Goal: Communication & Community: Answer question/provide support

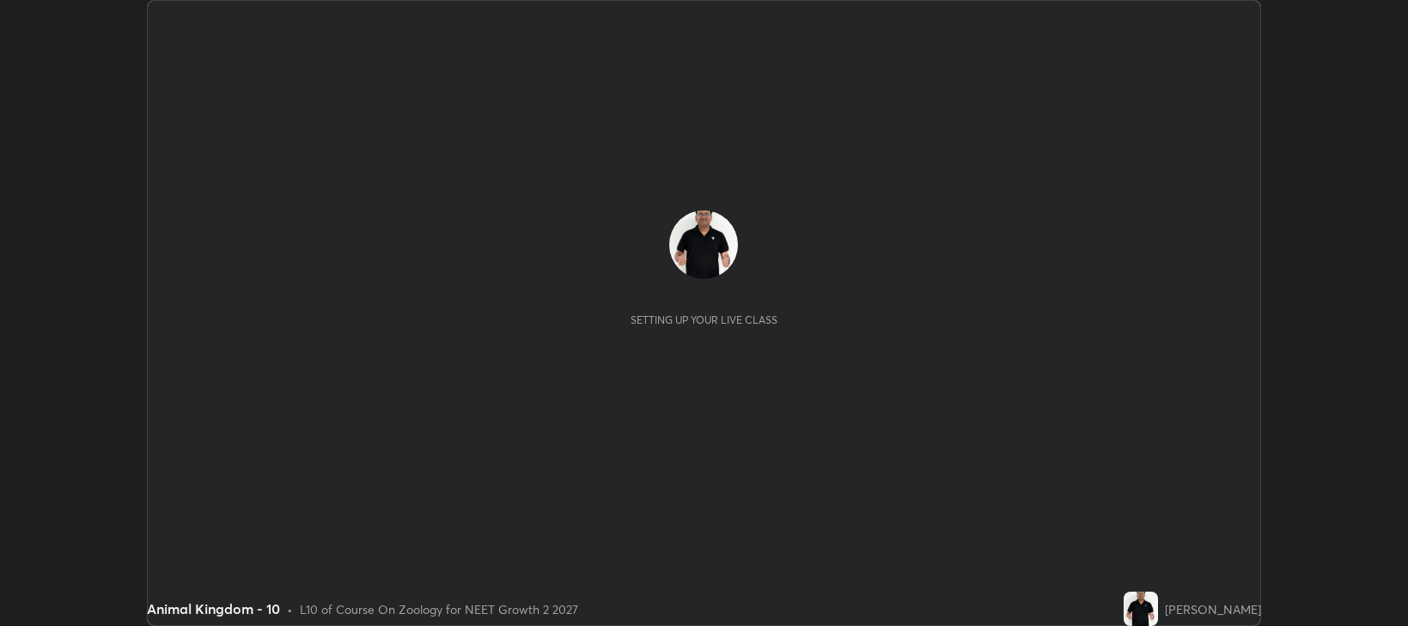
scroll to position [626, 1408]
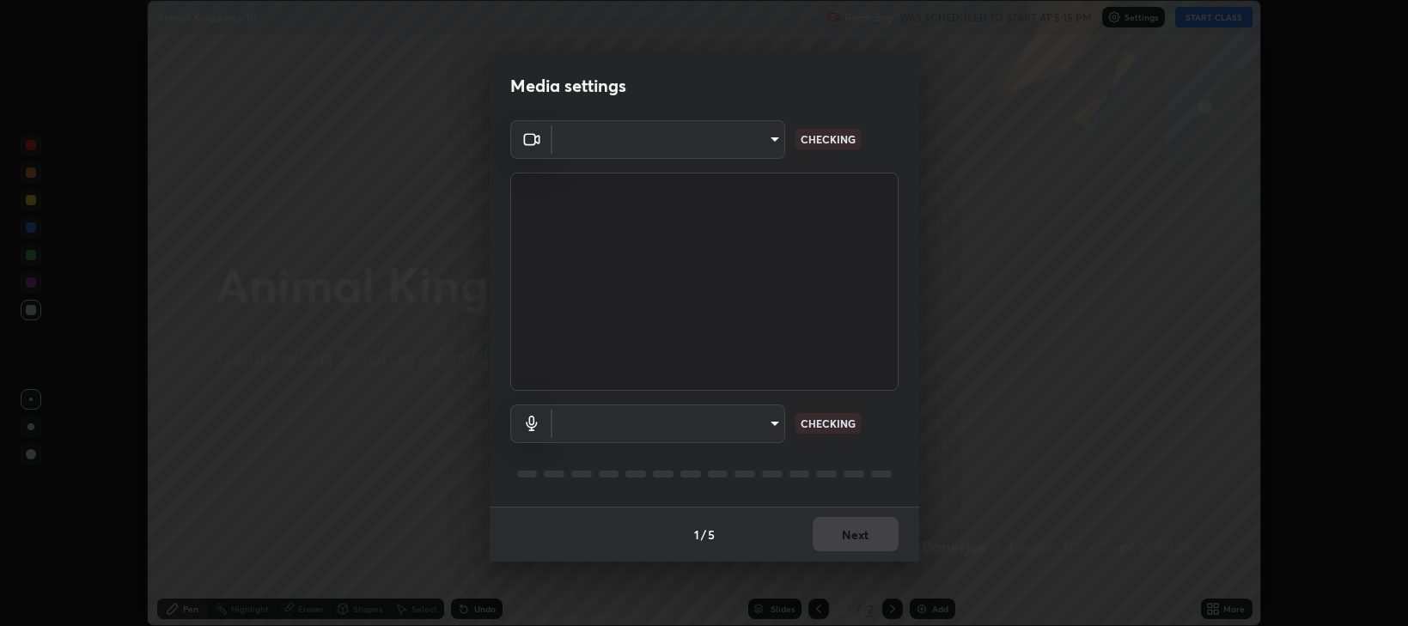
type input "97e3cd23c76f91fb91915eb68de44adfa811e639bdc8ba886a3eb3756a765973"
type input "default"
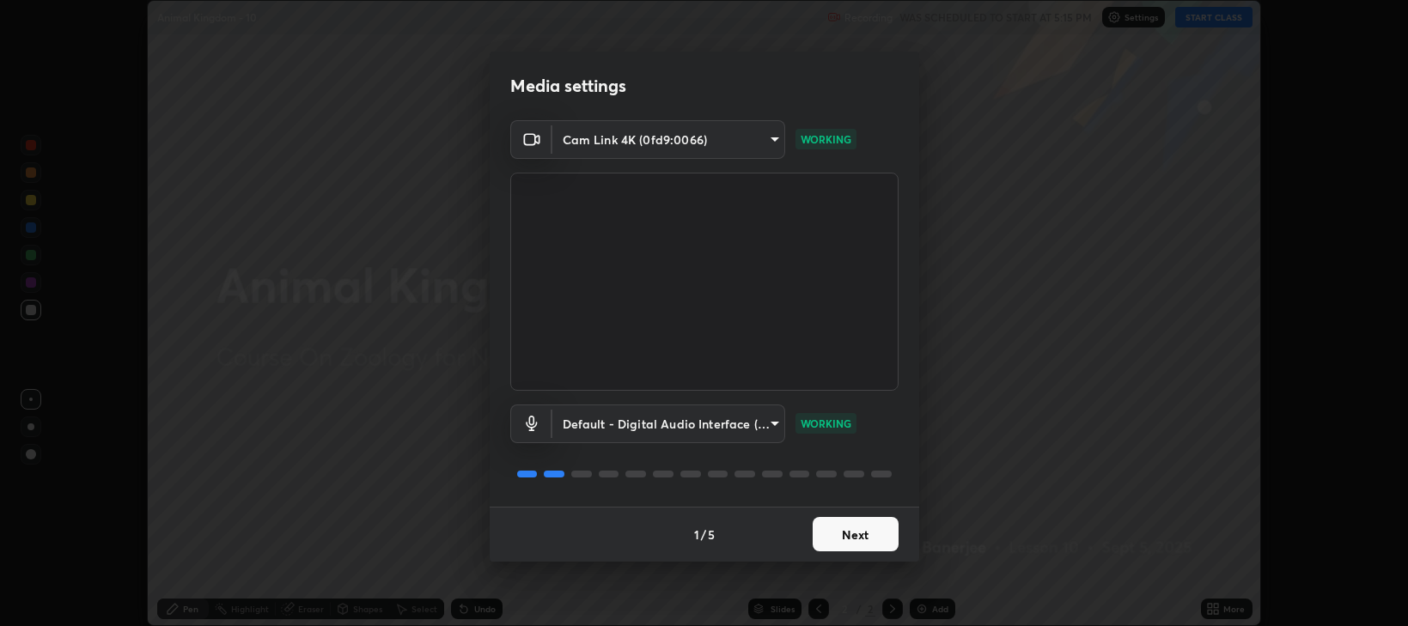
click at [856, 541] on button "Next" at bounding box center [856, 534] width 86 height 34
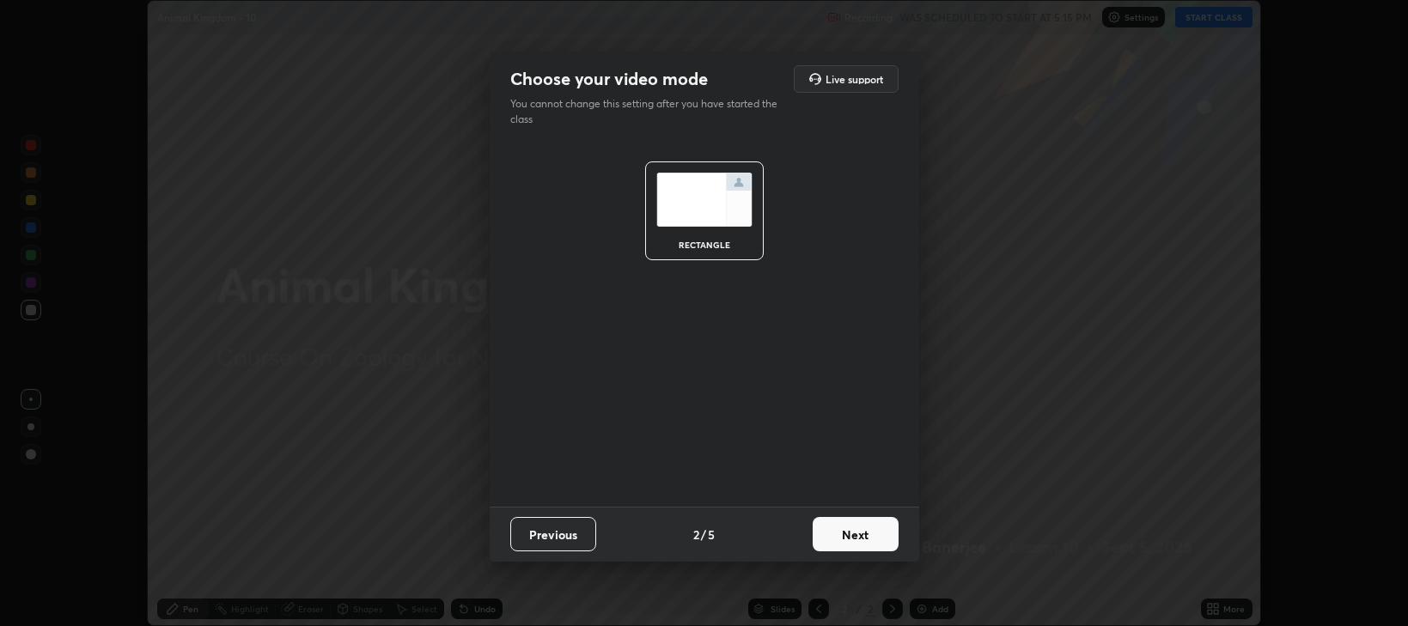
click at [858, 541] on button "Next" at bounding box center [856, 534] width 86 height 34
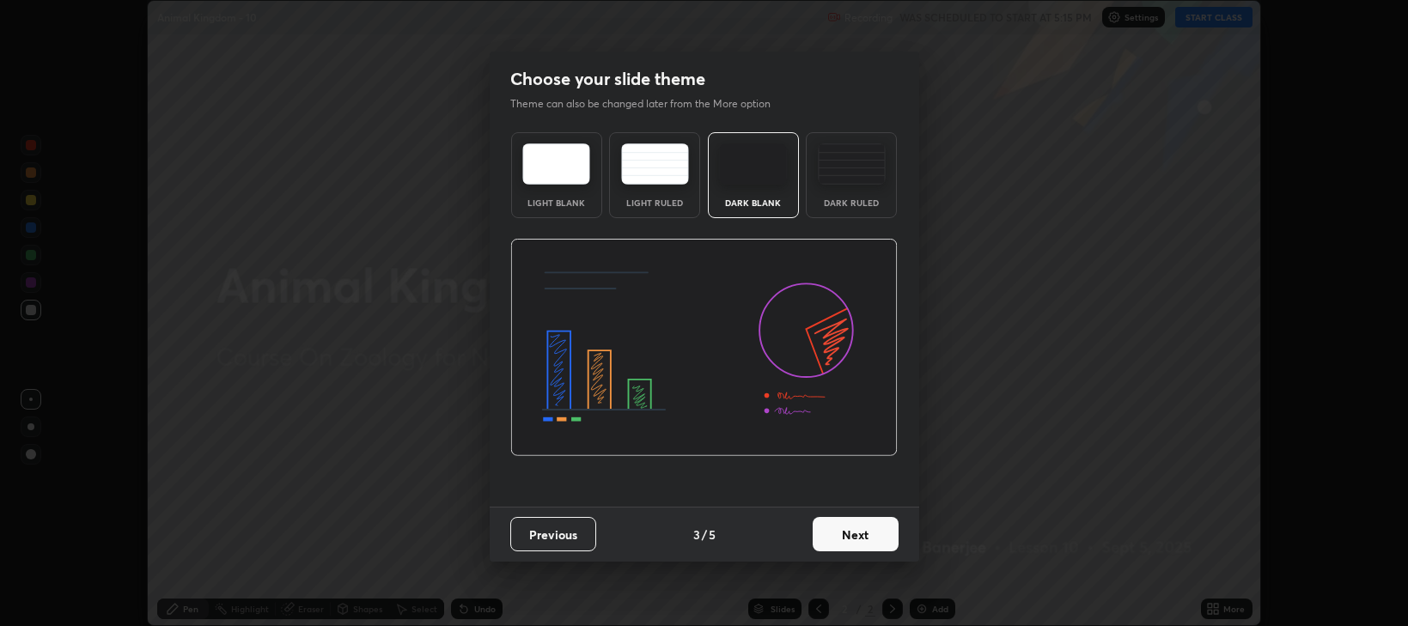
click at [859, 541] on button "Next" at bounding box center [856, 534] width 86 height 34
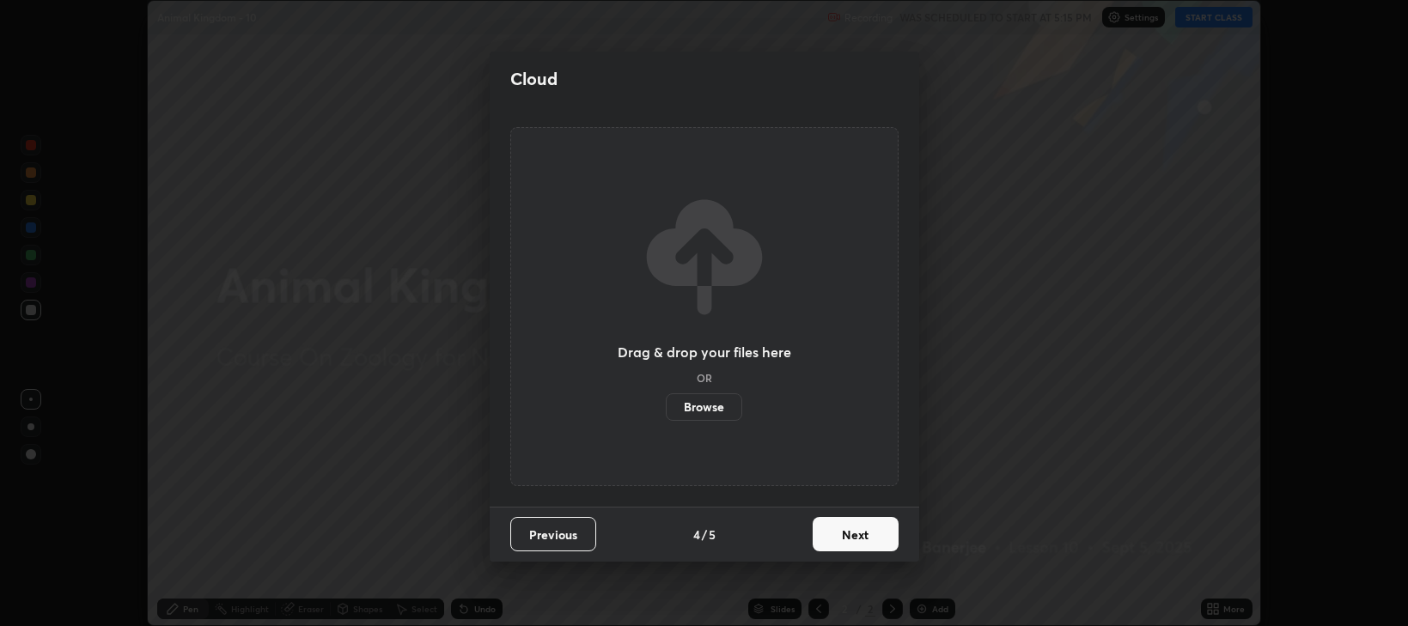
click at [860, 540] on button "Next" at bounding box center [856, 534] width 86 height 34
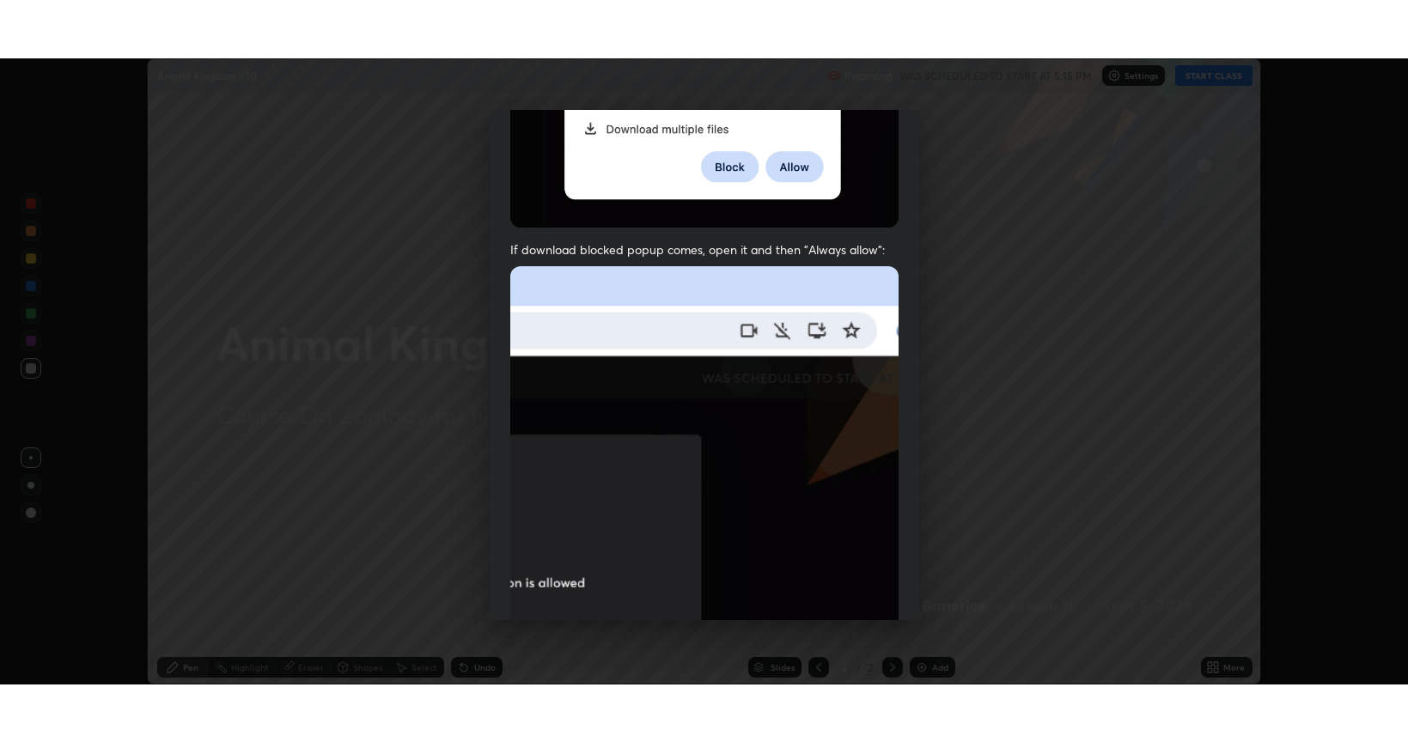
scroll to position [348, 0]
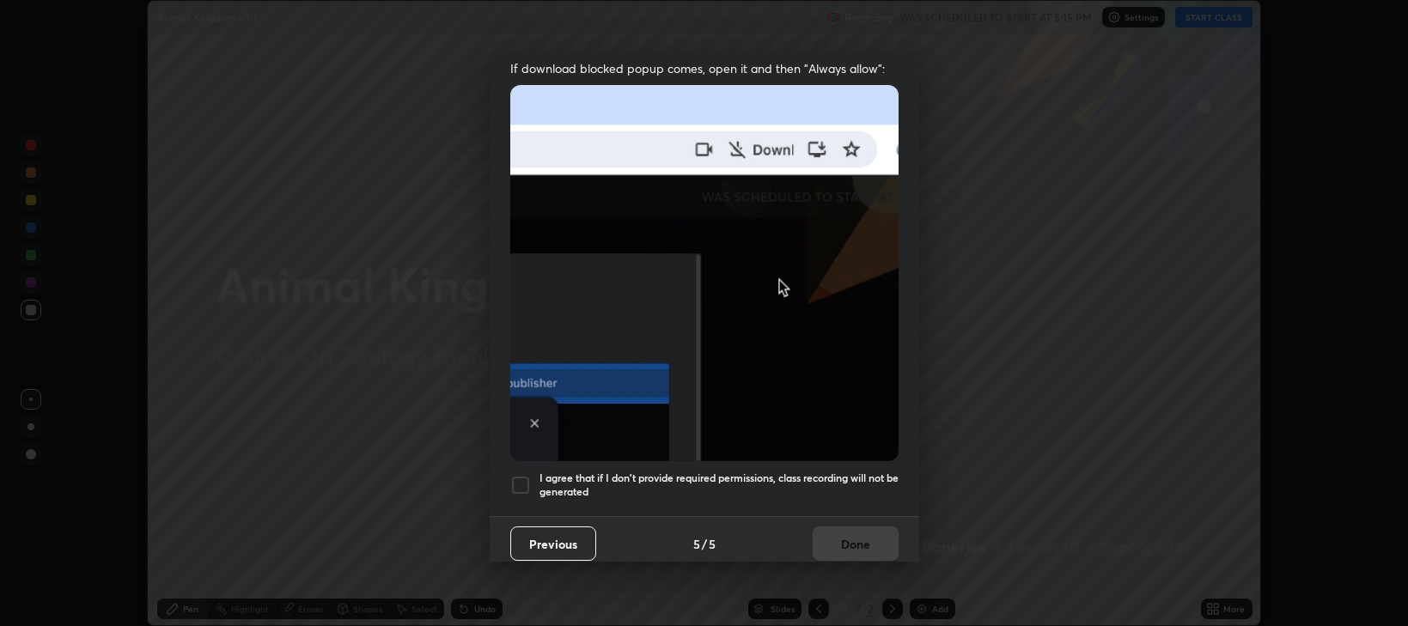
click at [521, 478] on div at bounding box center [520, 485] width 21 height 21
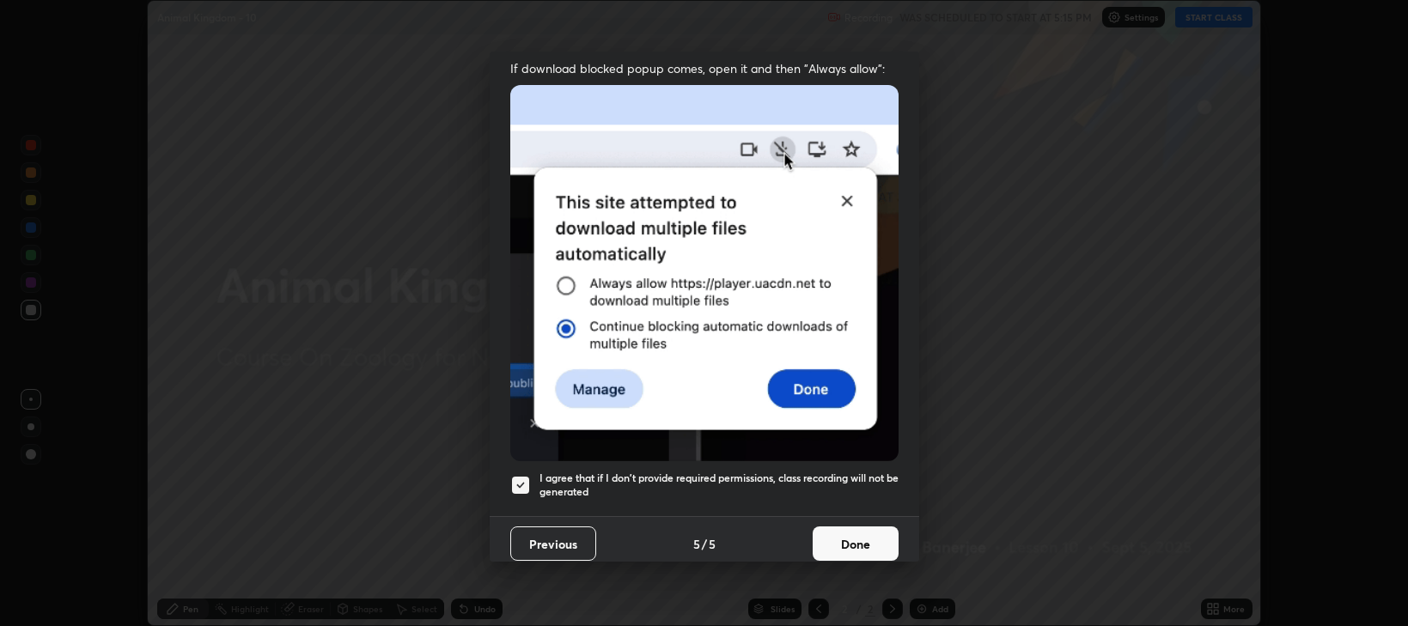
click at [835, 546] on button "Done" at bounding box center [856, 544] width 86 height 34
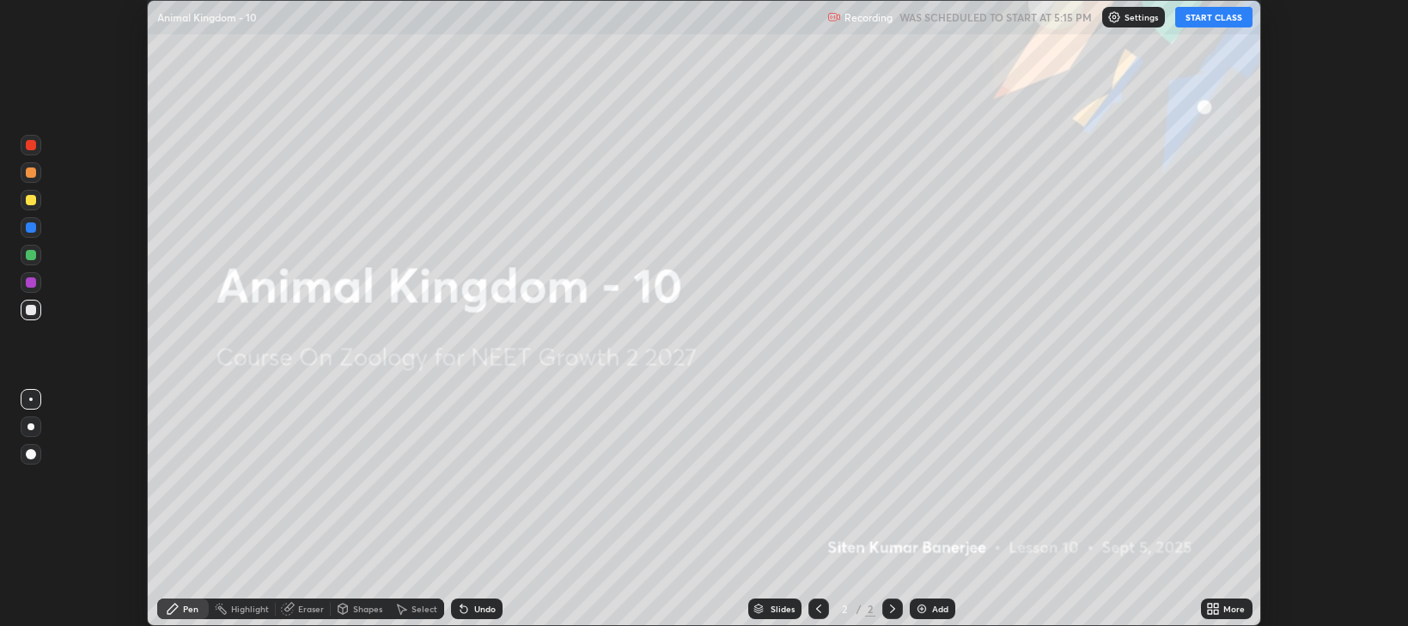
click at [1221, 13] on button "START CLASS" at bounding box center [1213, 17] width 77 height 21
click at [1211, 605] on icon at bounding box center [1210, 606] width 4 height 4
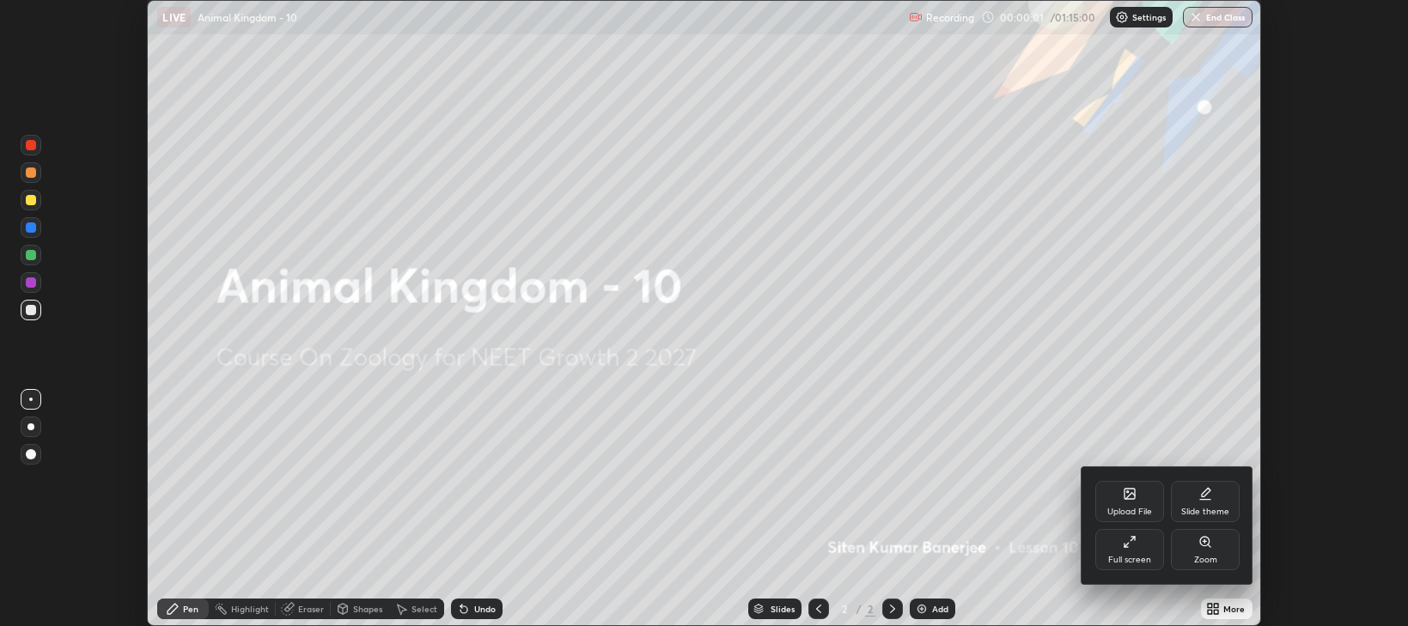
click at [1129, 547] on icon at bounding box center [1130, 542] width 14 height 14
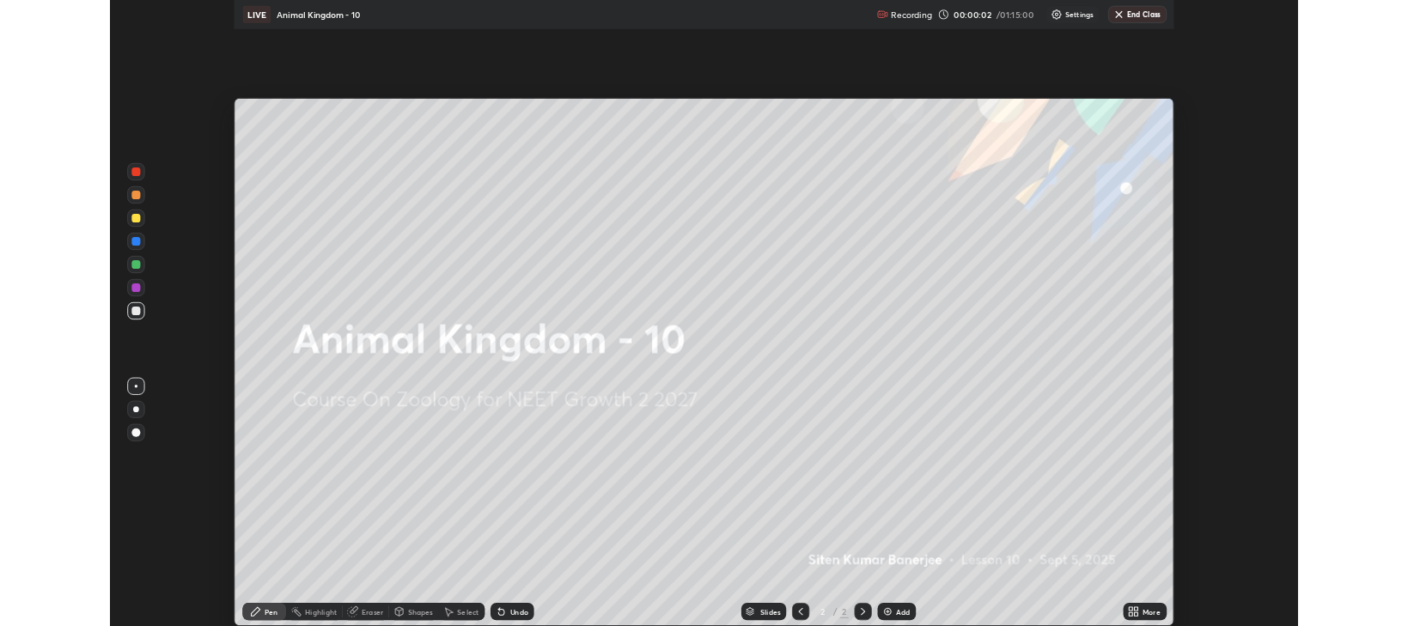
scroll to position [742, 1408]
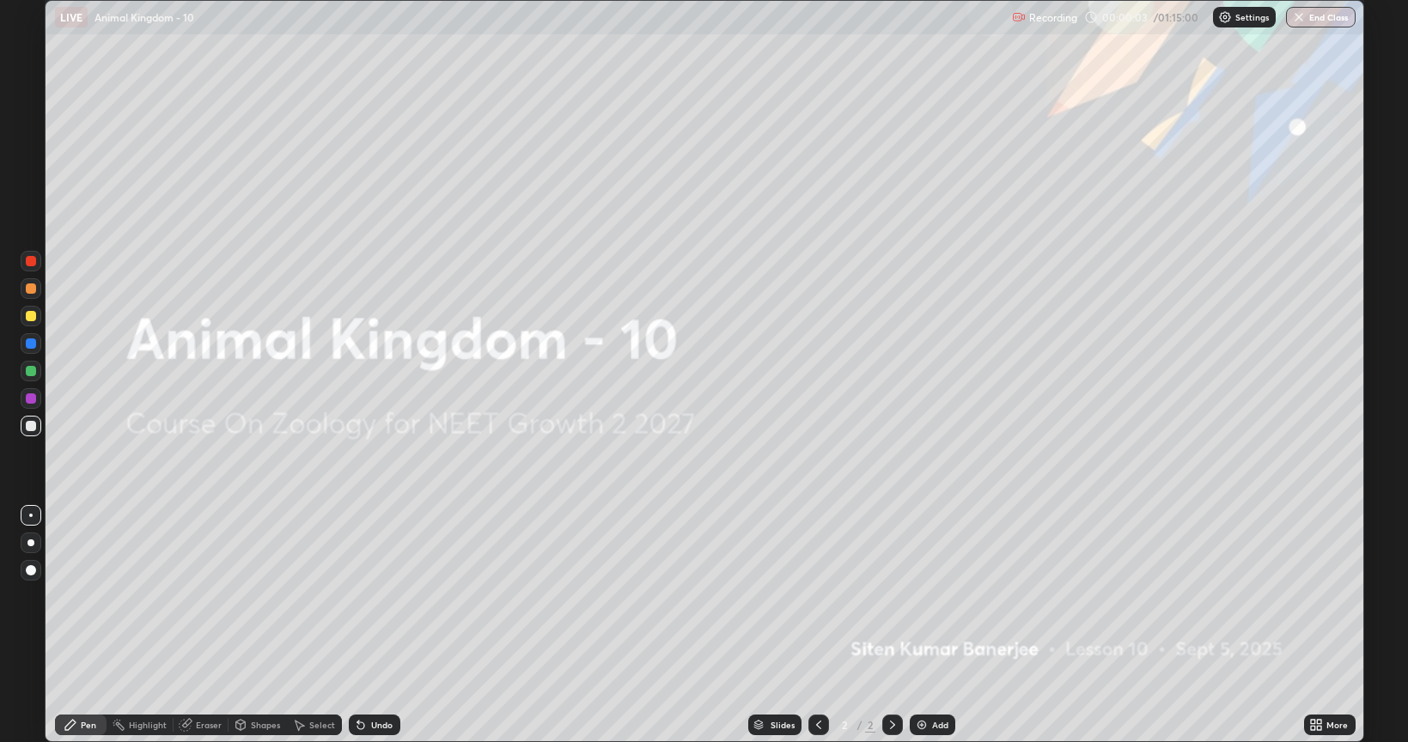
click at [921, 626] on img at bounding box center [922, 725] width 14 height 14
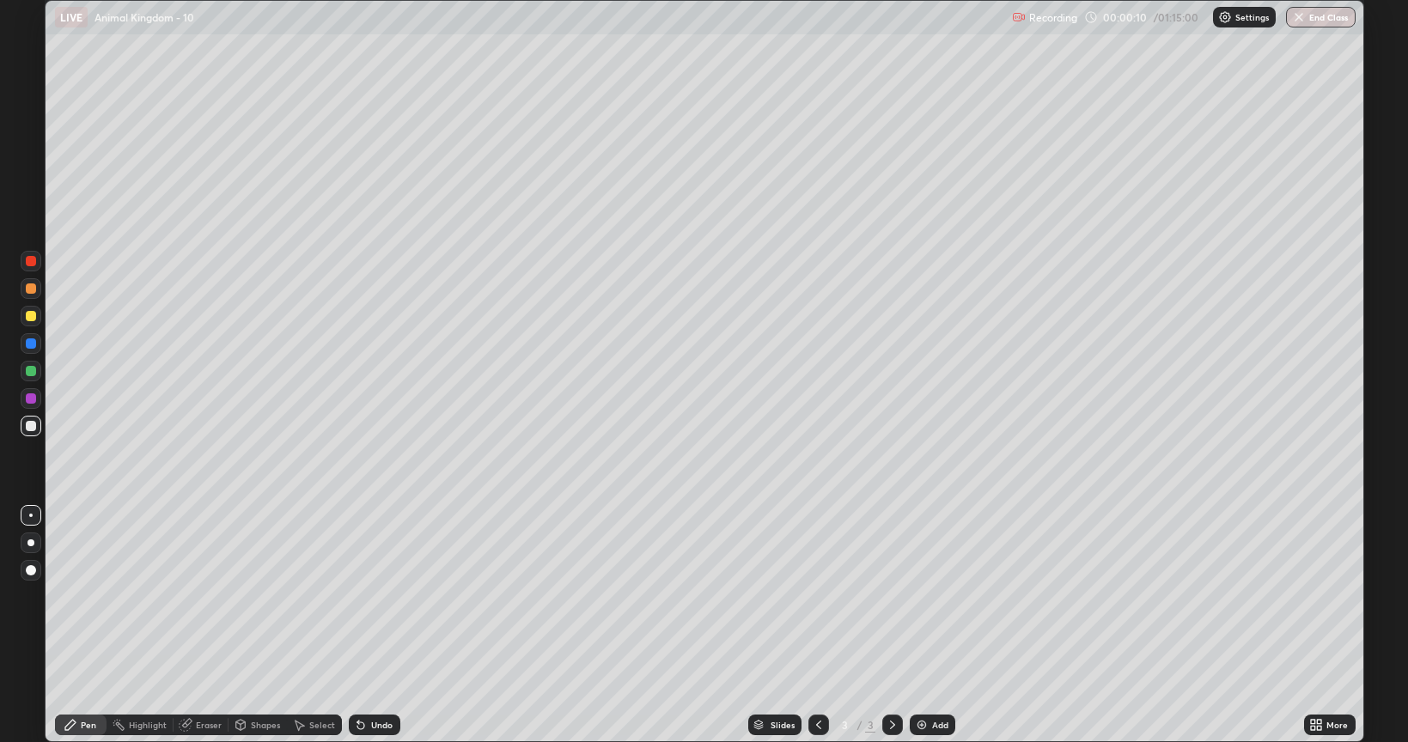
click at [34, 320] on div at bounding box center [31, 316] width 10 height 10
click at [27, 424] on div at bounding box center [31, 426] width 10 height 10
click at [934, 626] on div "Add" at bounding box center [940, 725] width 16 height 9
click at [817, 626] on icon at bounding box center [819, 725] width 14 height 14
click at [888, 626] on icon at bounding box center [893, 725] width 14 height 14
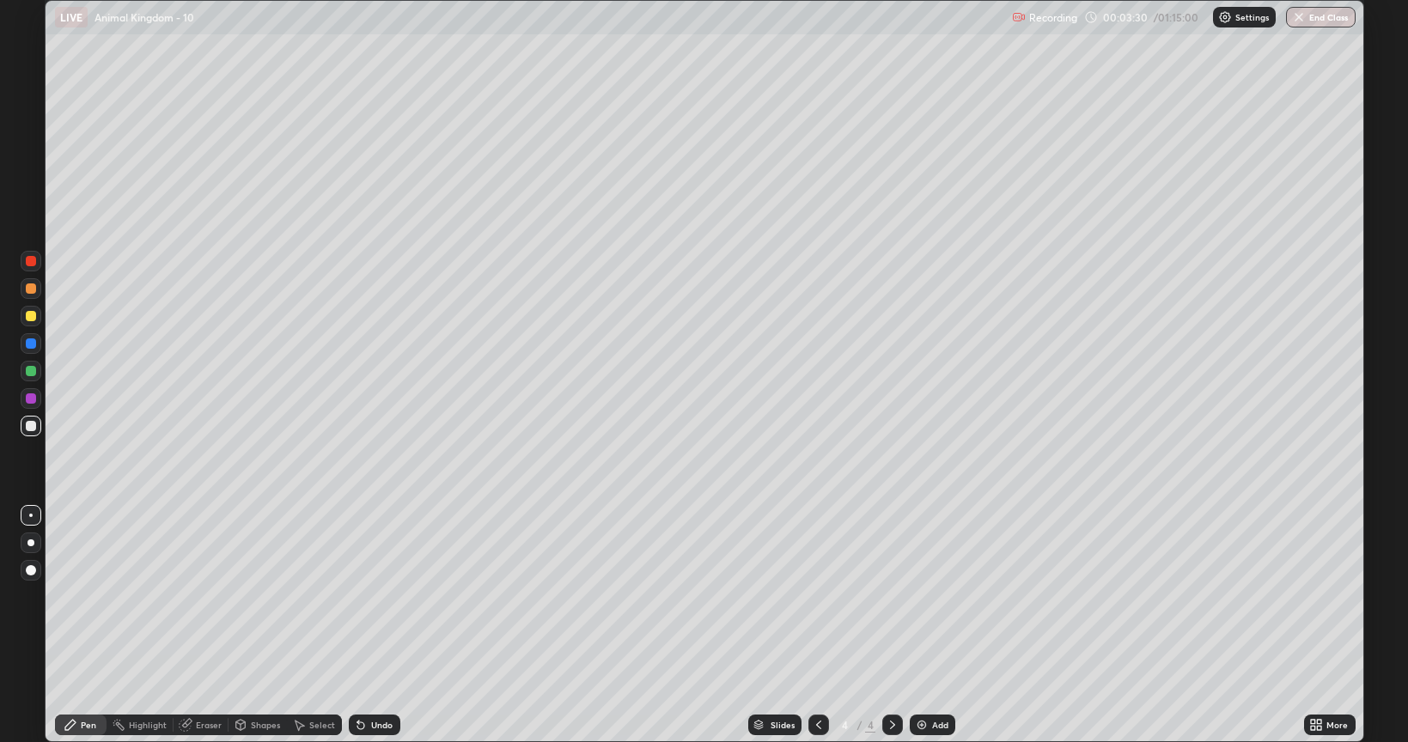
click at [30, 371] on div at bounding box center [31, 371] width 10 height 10
click at [40, 316] on div at bounding box center [31, 316] width 21 height 21
click at [27, 377] on div at bounding box center [31, 371] width 21 height 21
click at [30, 314] on div at bounding box center [31, 316] width 10 height 10
click at [919, 626] on img at bounding box center [922, 725] width 14 height 14
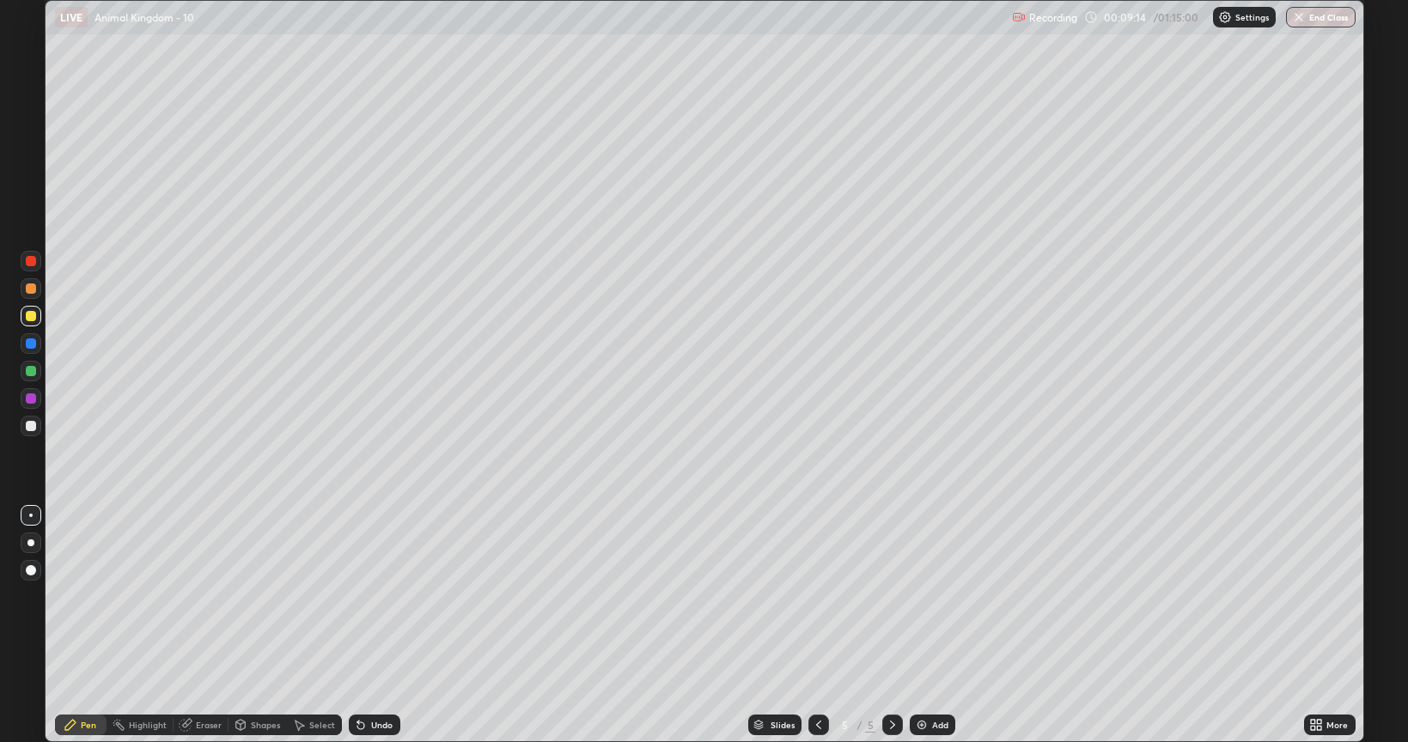
click at [32, 424] on div at bounding box center [31, 426] width 10 height 10
click at [31, 430] on div at bounding box center [31, 426] width 10 height 10
click at [32, 375] on div at bounding box center [31, 371] width 10 height 10
click at [34, 313] on div at bounding box center [31, 316] width 10 height 10
click at [204, 626] on div "Eraser" at bounding box center [201, 725] width 55 height 21
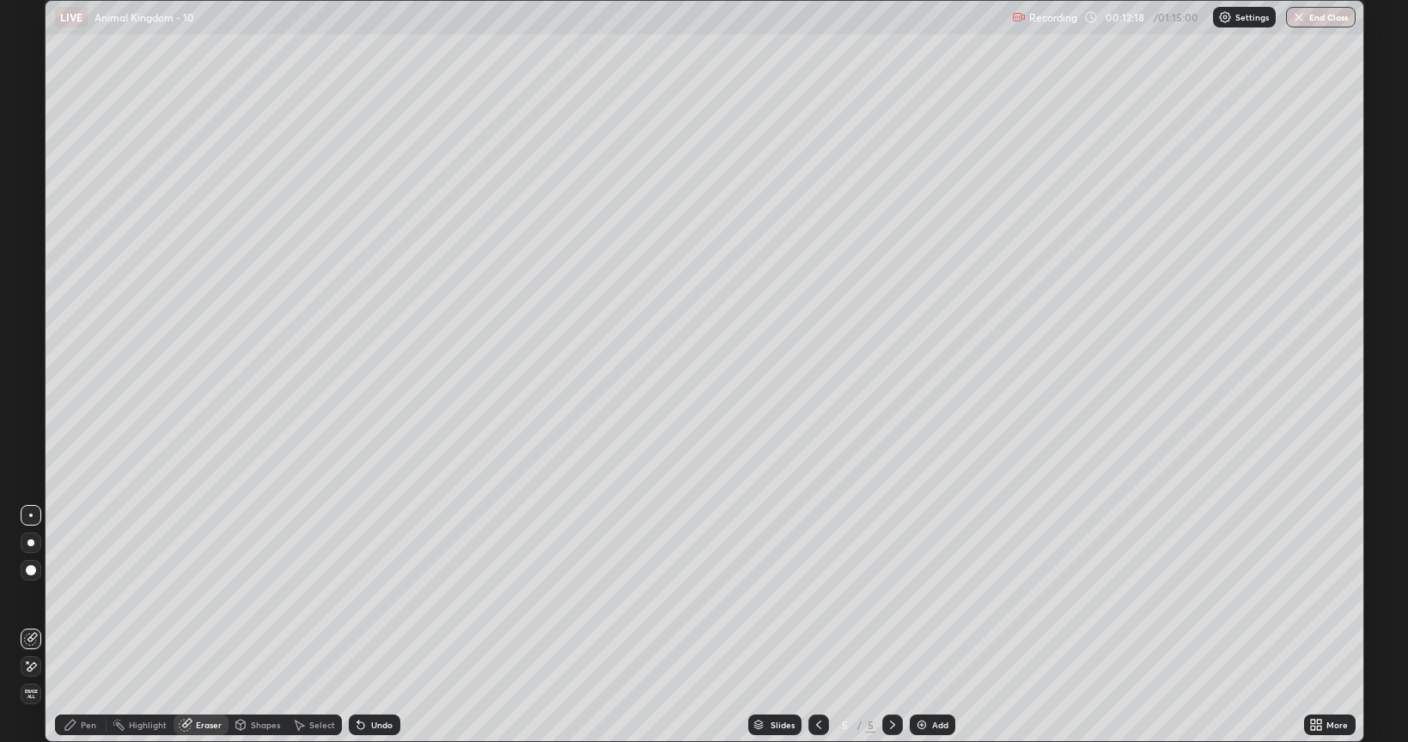
click at [86, 626] on div "Pen" at bounding box center [81, 725] width 52 height 21
click at [28, 318] on div at bounding box center [31, 316] width 10 height 10
click at [31, 261] on div at bounding box center [31, 261] width 10 height 10
click at [204, 626] on div "Eraser" at bounding box center [209, 725] width 26 height 9
click at [82, 626] on div "Pen" at bounding box center [88, 725] width 15 height 9
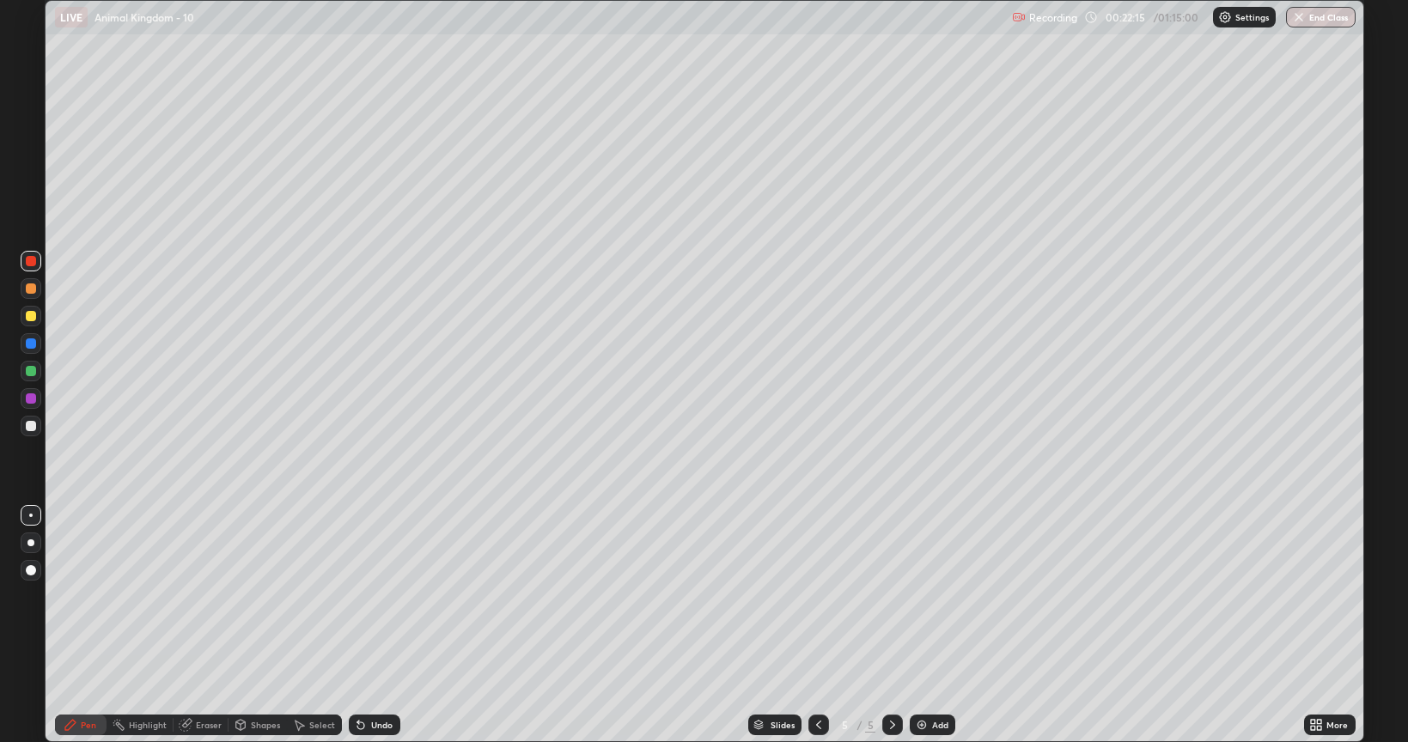
click at [34, 262] on div at bounding box center [31, 261] width 10 height 10
click at [28, 423] on div at bounding box center [31, 426] width 10 height 10
click at [947, 626] on div "Add" at bounding box center [933, 725] width 46 height 21
click at [29, 373] on div at bounding box center [31, 371] width 10 height 10
click at [32, 394] on div at bounding box center [31, 399] width 10 height 10
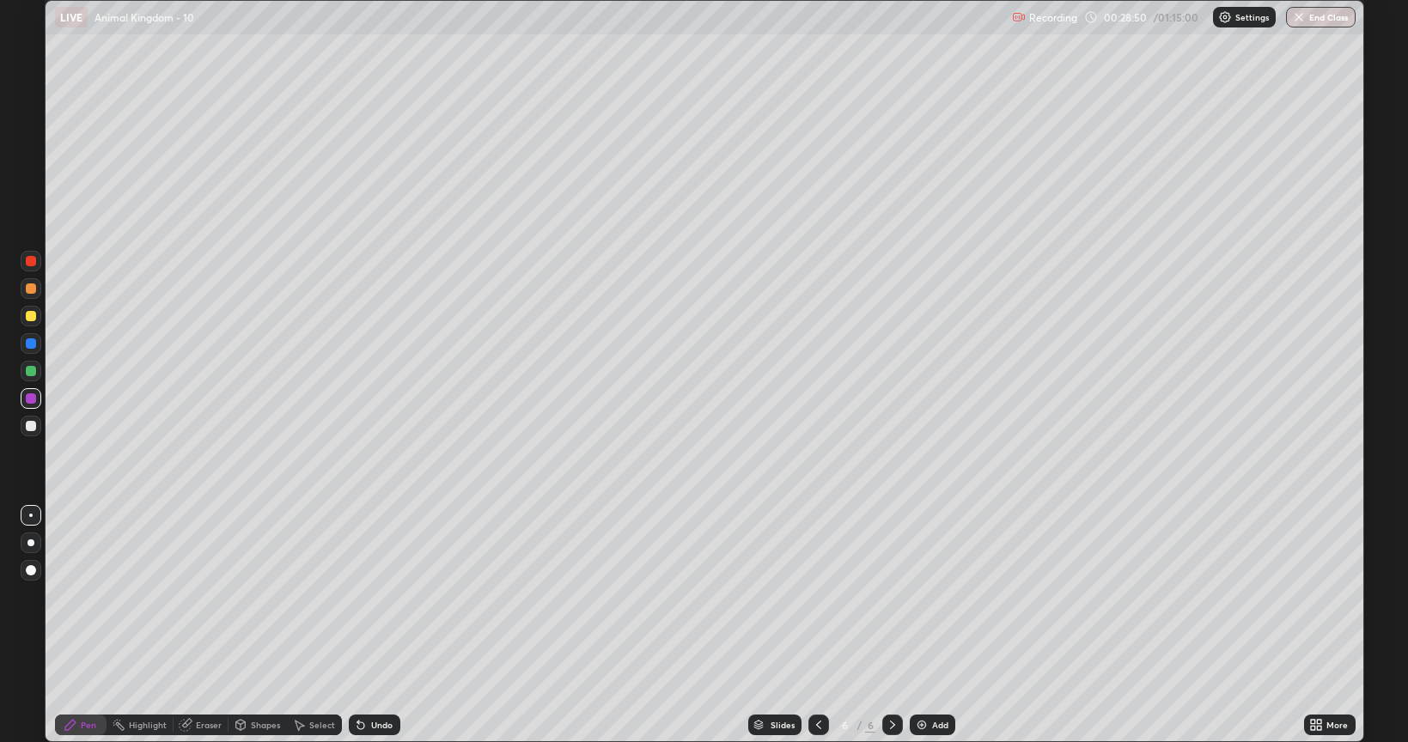
click at [33, 434] on div at bounding box center [31, 426] width 21 height 21
click at [198, 626] on div "Eraser" at bounding box center [209, 725] width 26 height 9
click at [86, 626] on div "Pen" at bounding box center [88, 725] width 15 height 9
click at [32, 427] on div at bounding box center [31, 426] width 10 height 10
click at [930, 626] on div "Add" at bounding box center [933, 725] width 46 height 21
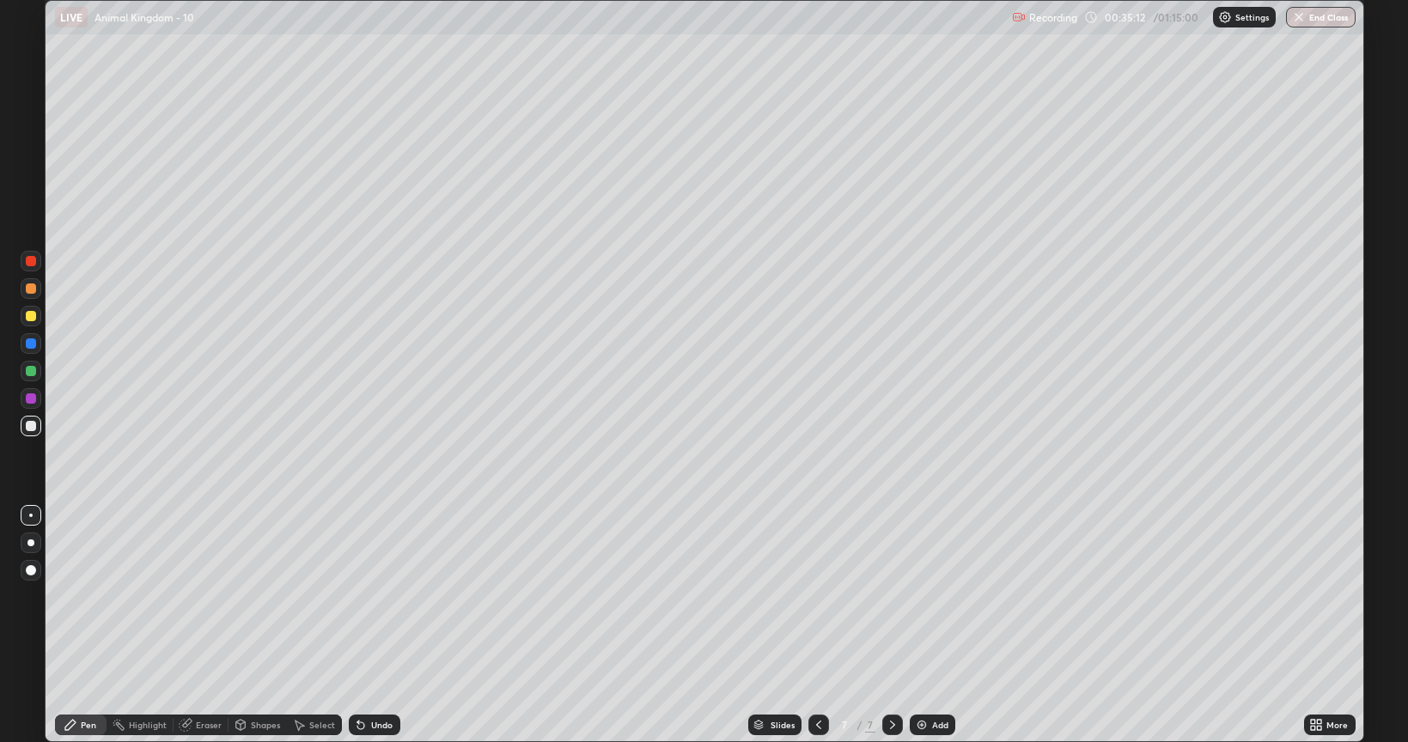
click at [938, 626] on div "Add" at bounding box center [940, 725] width 16 height 9
click at [36, 316] on div at bounding box center [31, 316] width 21 height 21
click at [1316, 626] on icon at bounding box center [1316, 725] width 14 height 14
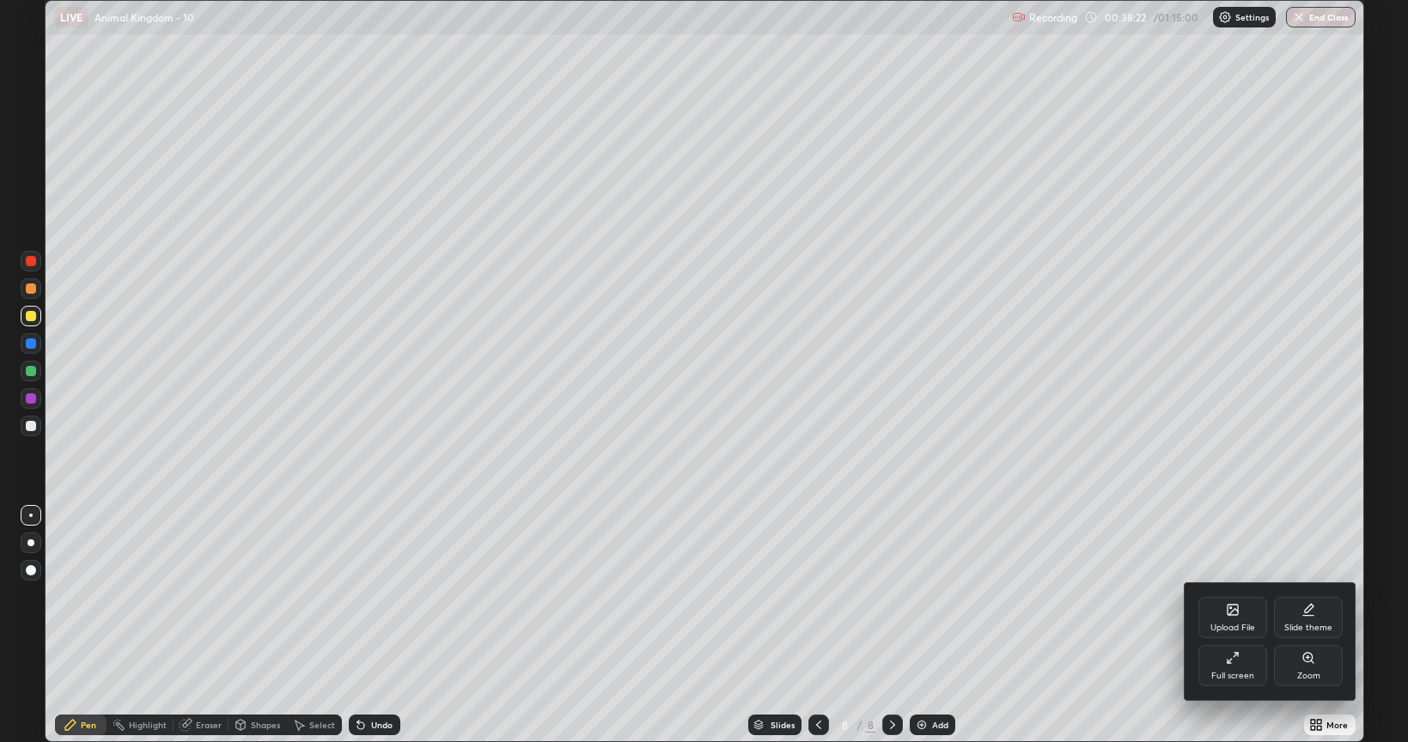
click at [1242, 626] on div "Full screen" at bounding box center [1233, 676] width 43 height 9
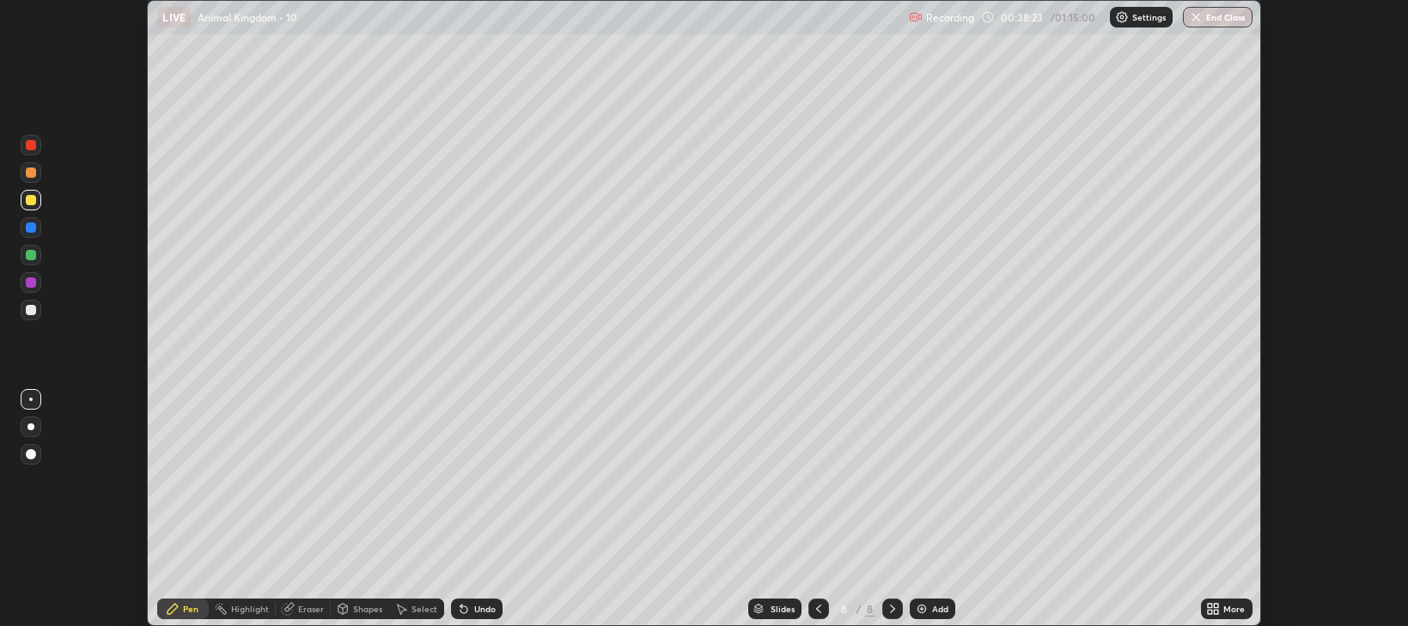
scroll to position [85295, 84514]
click at [933, 613] on div "Add" at bounding box center [940, 609] width 16 height 9
click at [301, 606] on div "Eraser" at bounding box center [311, 609] width 26 height 9
click at [191, 605] on div "Pen" at bounding box center [190, 609] width 15 height 9
click at [33, 315] on div at bounding box center [31, 310] width 21 height 21
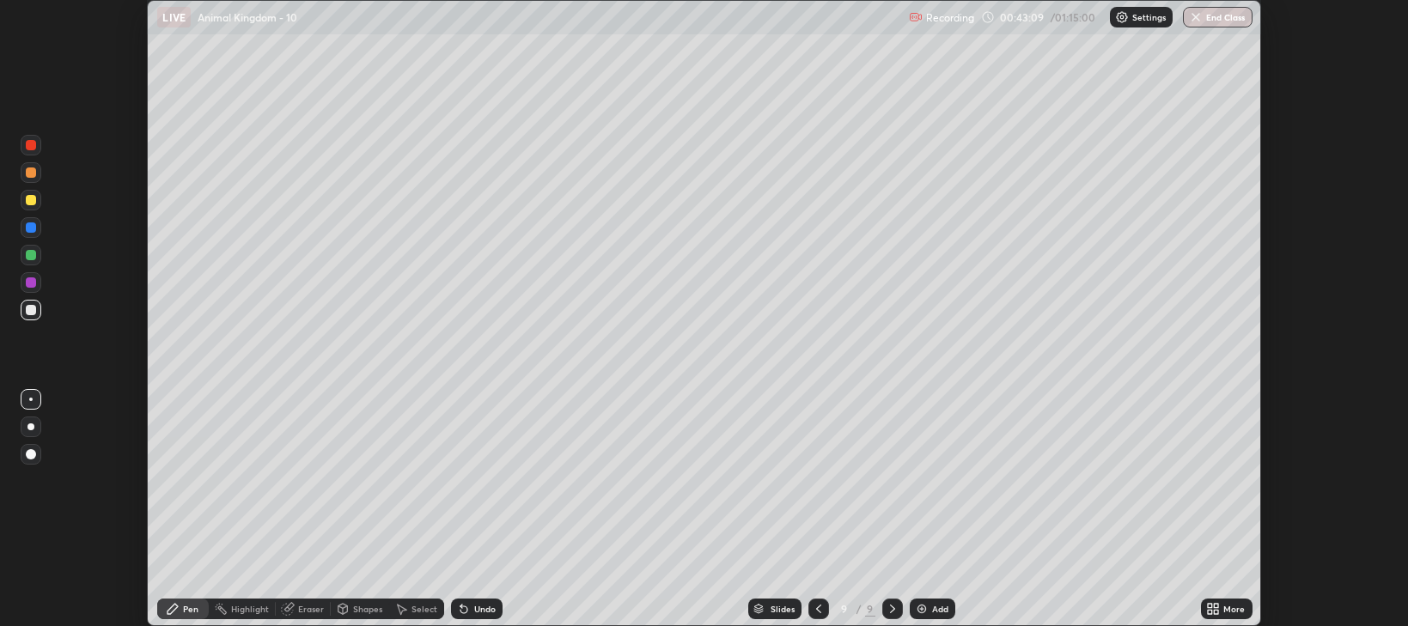
click at [33, 198] on div at bounding box center [31, 200] width 10 height 10
click at [925, 613] on img at bounding box center [922, 609] width 14 height 14
click at [817, 609] on icon at bounding box center [818, 609] width 14 height 14
click at [889, 611] on icon at bounding box center [893, 609] width 14 height 14
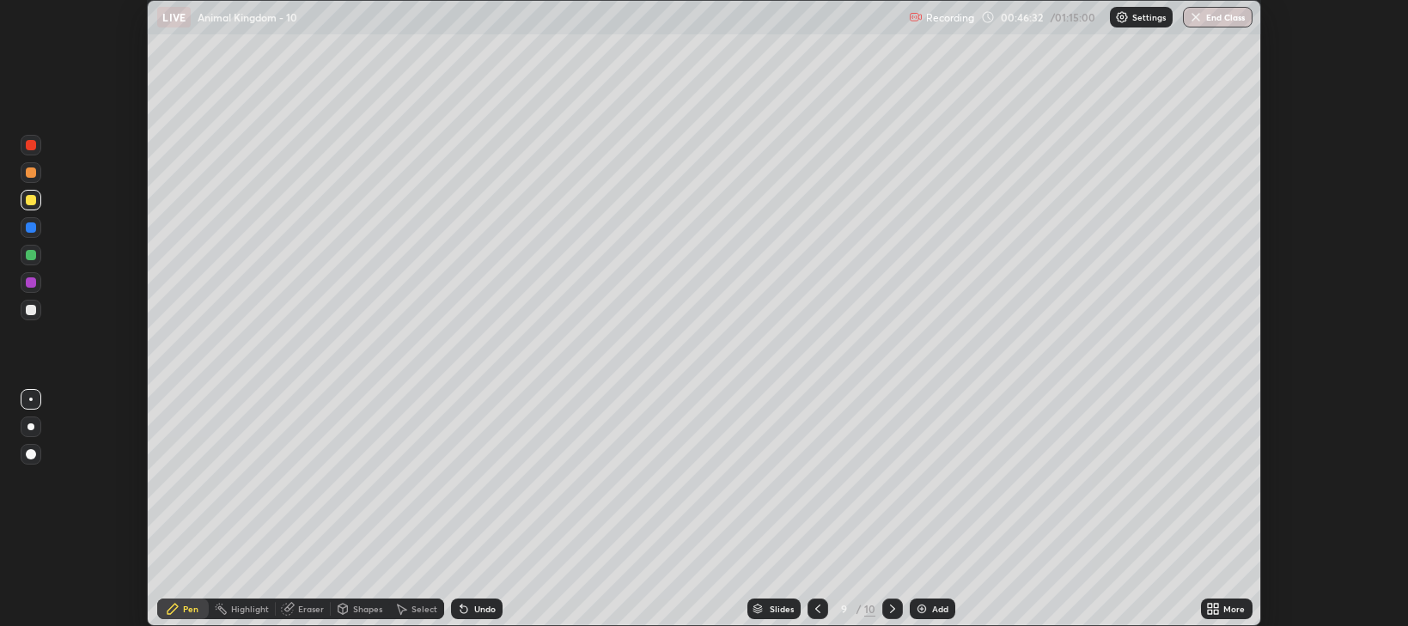
click at [891, 609] on icon at bounding box center [893, 609] width 14 height 14
click at [305, 609] on div "Eraser" at bounding box center [311, 609] width 26 height 9
click at [193, 611] on div "Pen" at bounding box center [190, 609] width 15 height 9
click at [34, 202] on div at bounding box center [31, 200] width 10 height 10
click at [302, 609] on div "Eraser" at bounding box center [311, 609] width 26 height 9
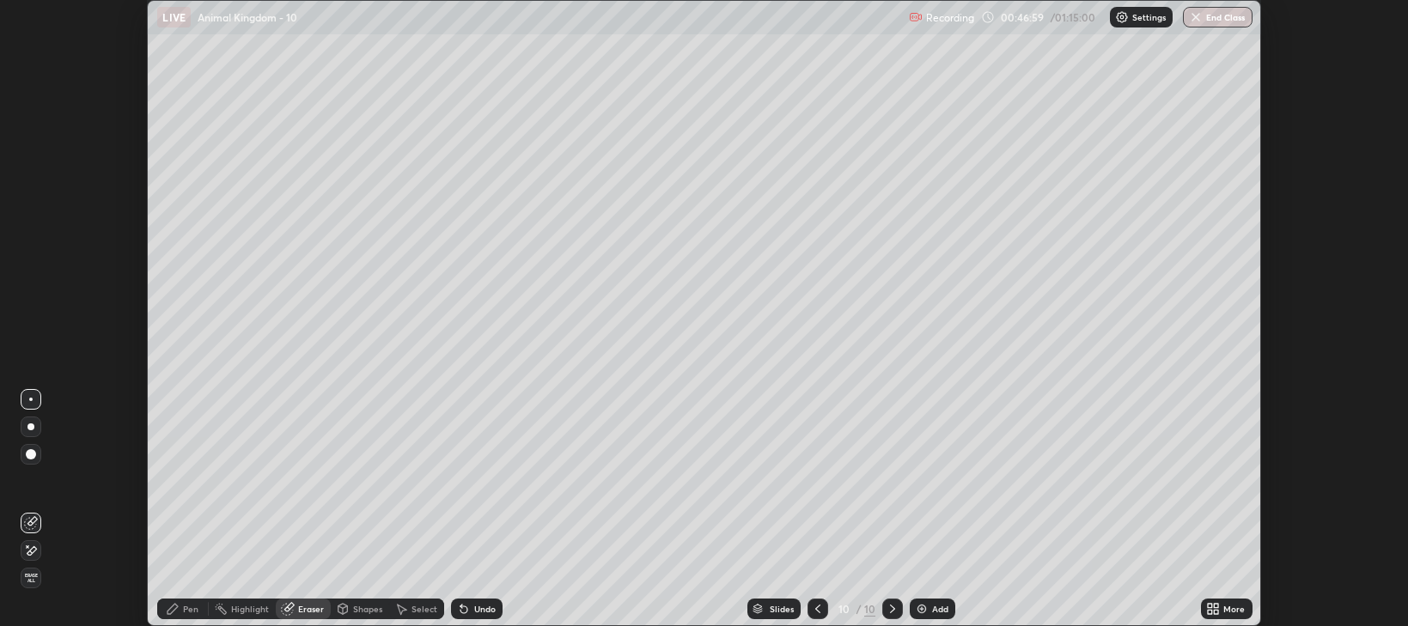
click at [191, 606] on div "Pen" at bounding box center [190, 609] width 15 height 9
click at [34, 198] on div at bounding box center [31, 200] width 10 height 10
click at [935, 612] on div "Add" at bounding box center [940, 609] width 16 height 9
click at [27, 310] on div at bounding box center [31, 310] width 10 height 10
click at [30, 203] on div at bounding box center [31, 200] width 10 height 10
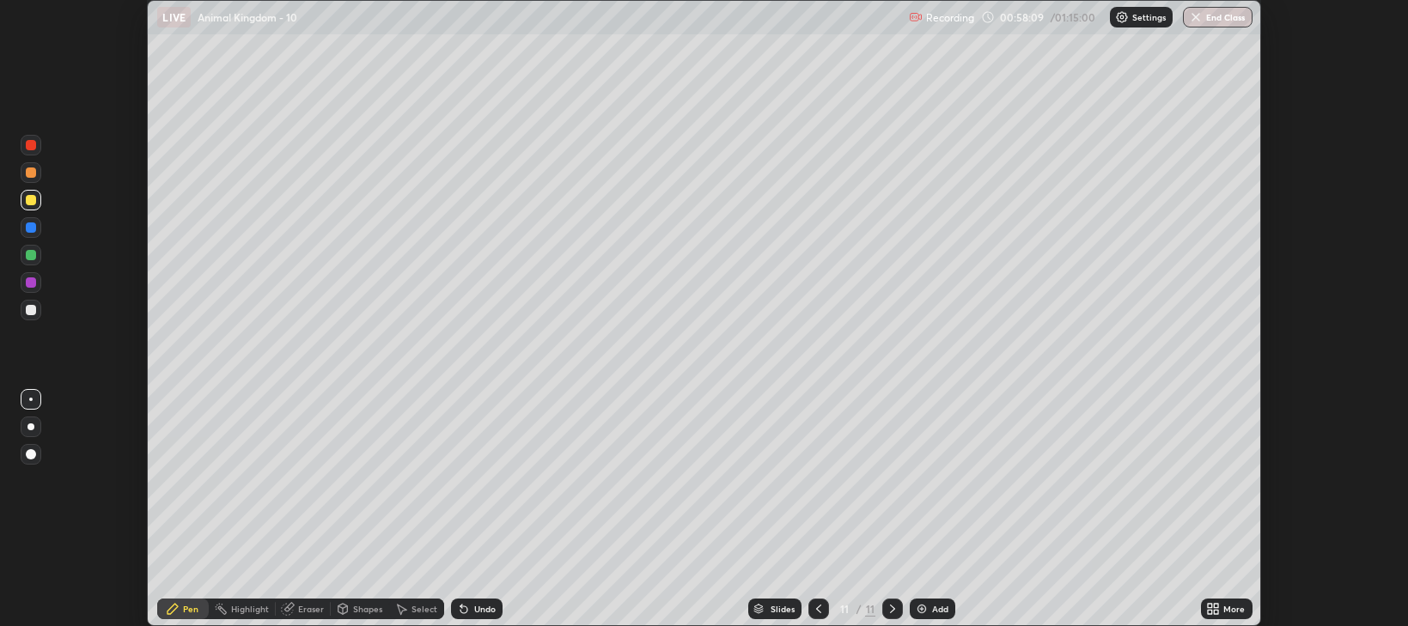
click at [889, 612] on icon at bounding box center [893, 609] width 14 height 14
click at [932, 613] on div "Add" at bounding box center [940, 609] width 16 height 9
click at [25, 310] on div at bounding box center [31, 310] width 21 height 21
click at [308, 613] on div "Eraser" at bounding box center [311, 609] width 26 height 9
click at [192, 602] on div "Pen" at bounding box center [183, 609] width 52 height 21
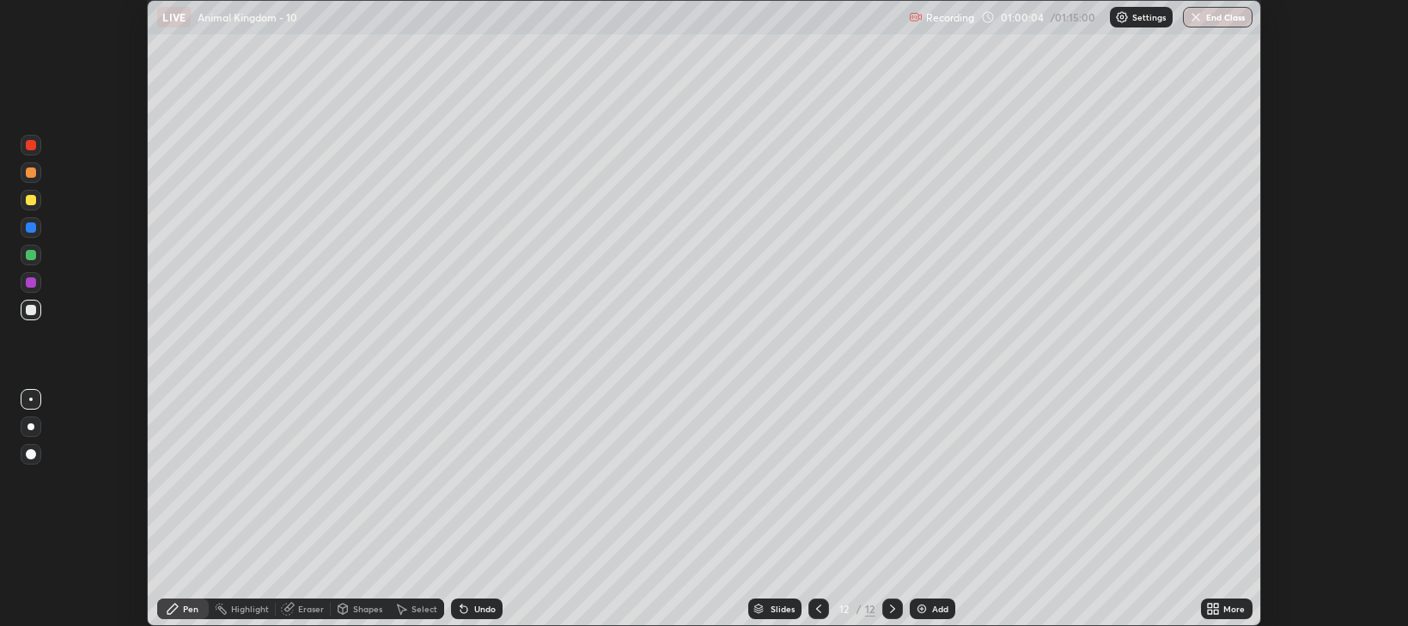
click at [31, 311] on div at bounding box center [31, 310] width 10 height 10
click at [28, 255] on div at bounding box center [31, 255] width 10 height 10
click at [31, 199] on div at bounding box center [31, 200] width 10 height 10
click at [30, 284] on div at bounding box center [31, 283] width 10 height 10
click at [24, 305] on div at bounding box center [31, 310] width 21 height 21
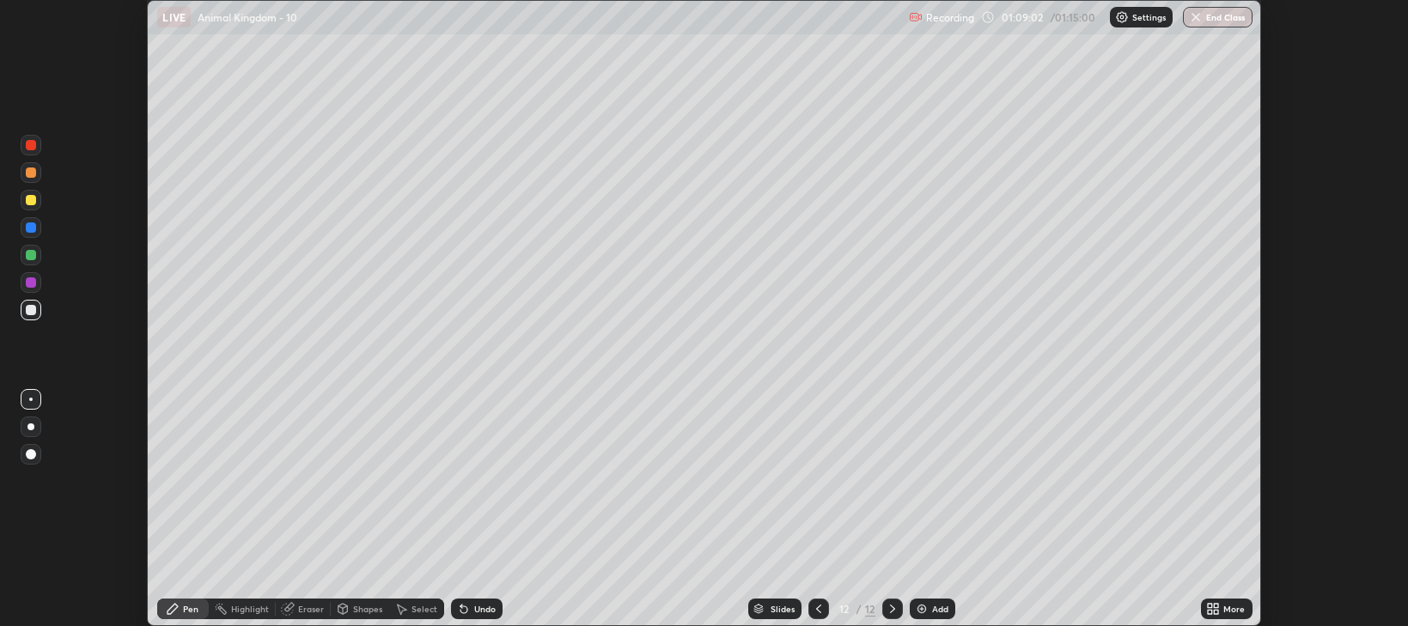
click at [928, 615] on div "Add" at bounding box center [933, 609] width 46 height 21
click at [27, 253] on div at bounding box center [31, 255] width 10 height 10
click at [939, 607] on div "Add" at bounding box center [940, 609] width 16 height 9
click at [1224, 17] on button "End Class" at bounding box center [1219, 17] width 68 height 21
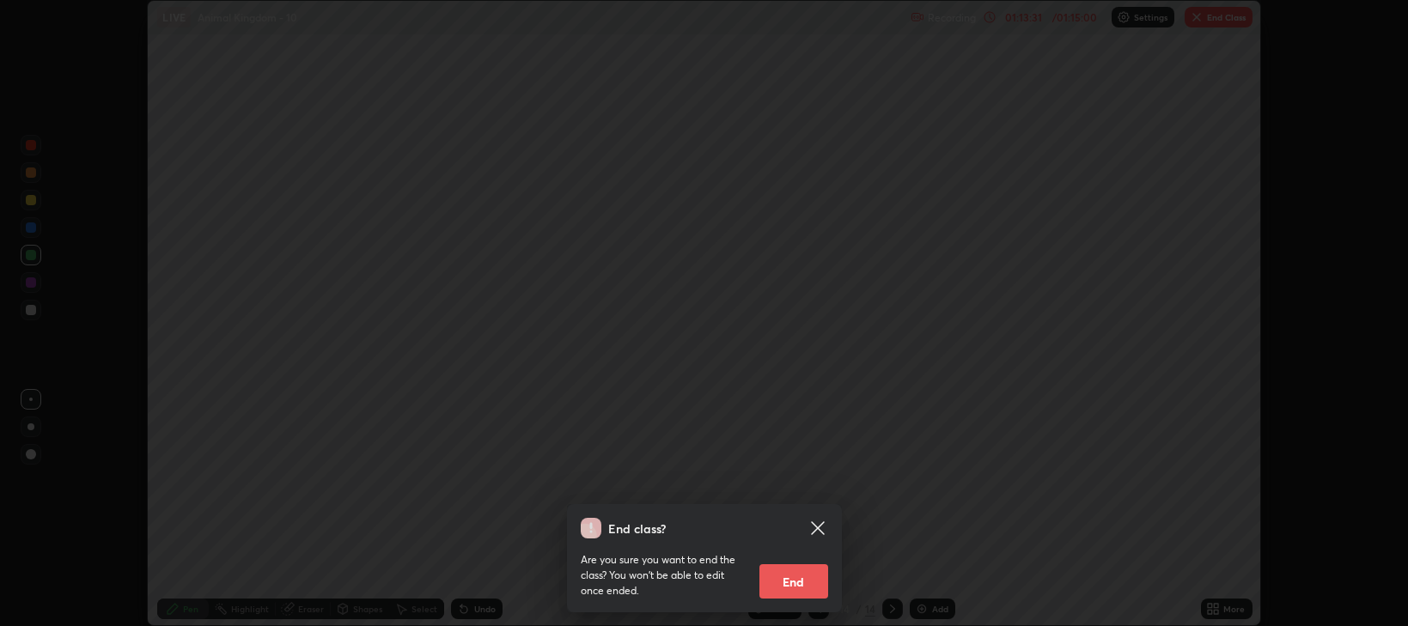
click at [737, 333] on div "End class? Are you sure you want to end the class? You won’t be able to edit on…" at bounding box center [704, 313] width 1408 height 626
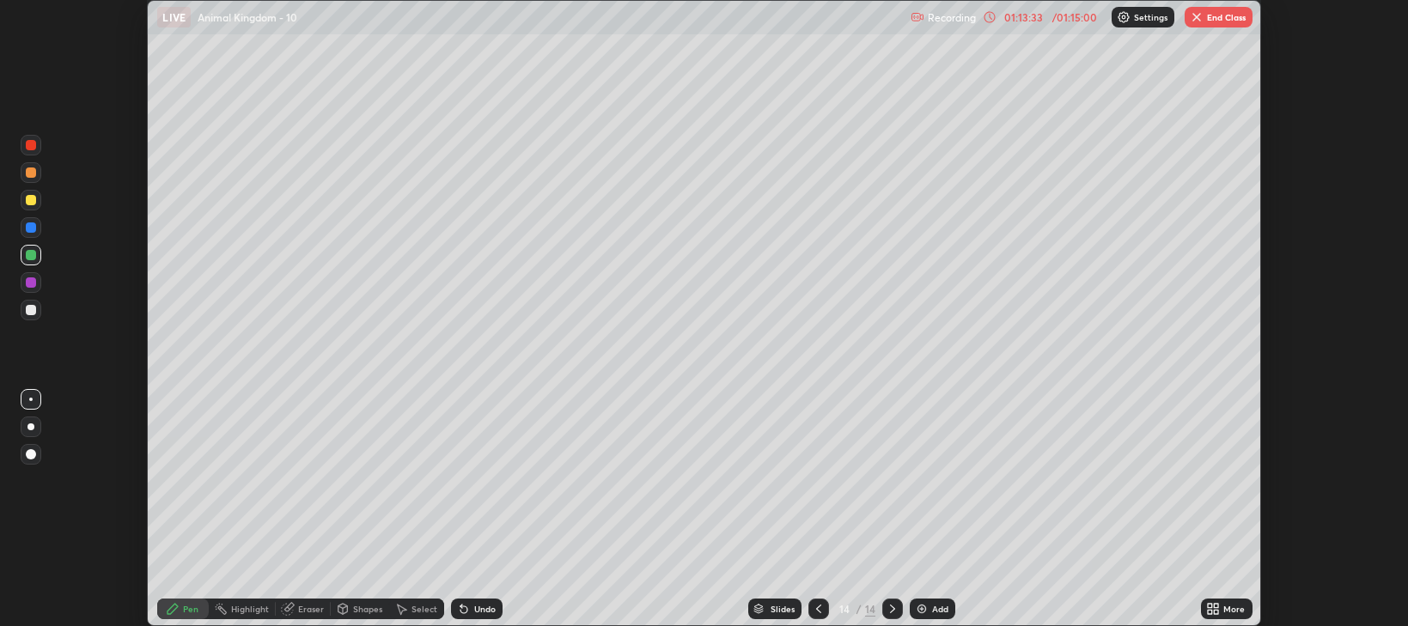
click at [1231, 12] on button "End Class" at bounding box center [1219, 17] width 68 height 21
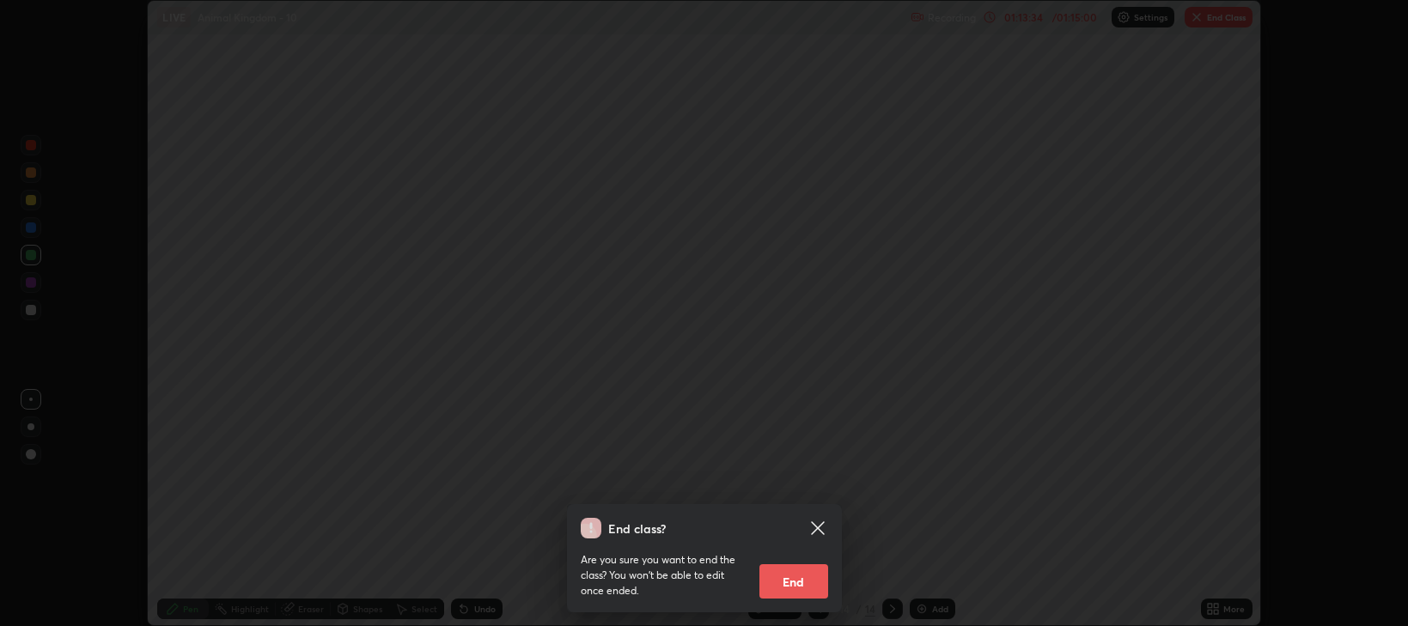
click at [791, 587] on button "End" at bounding box center [794, 582] width 69 height 34
